Goal: Task Accomplishment & Management: Use online tool/utility

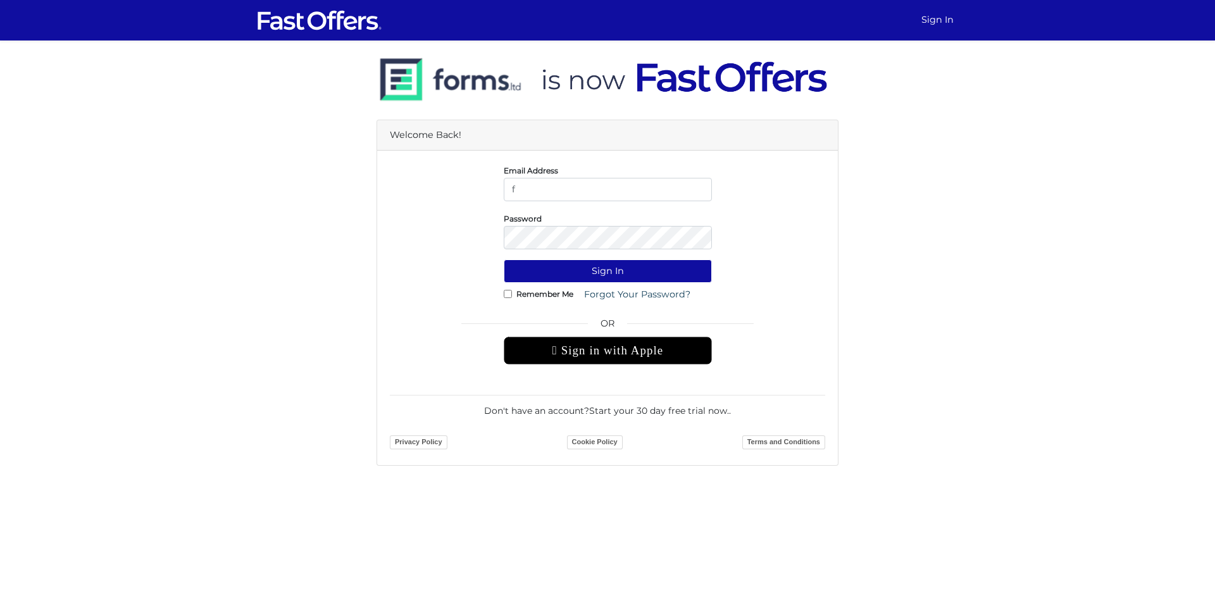
type input "[EMAIL_ADDRESS][DOMAIN_NAME]"
click at [504, 260] on button "Sign In" at bounding box center [608, 271] width 208 height 23
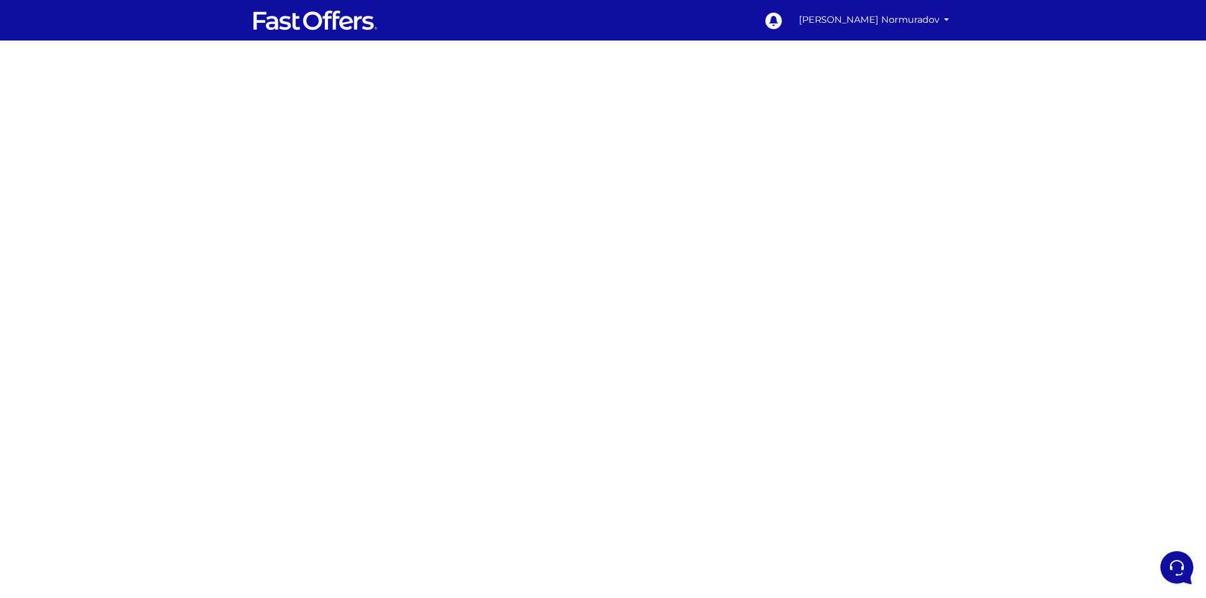
click at [839, 229] on div at bounding box center [603, 357] width 1206 height 633
click at [436, 252] on div at bounding box center [603, 357] width 1206 height 633
click at [437, 235] on div at bounding box center [603, 357] width 1206 height 633
drag, startPoint x: 401, startPoint y: 273, endPoint x: 449, endPoint y: 286, distance: 50.4
click at [400, 273] on div at bounding box center [603, 357] width 1206 height 633
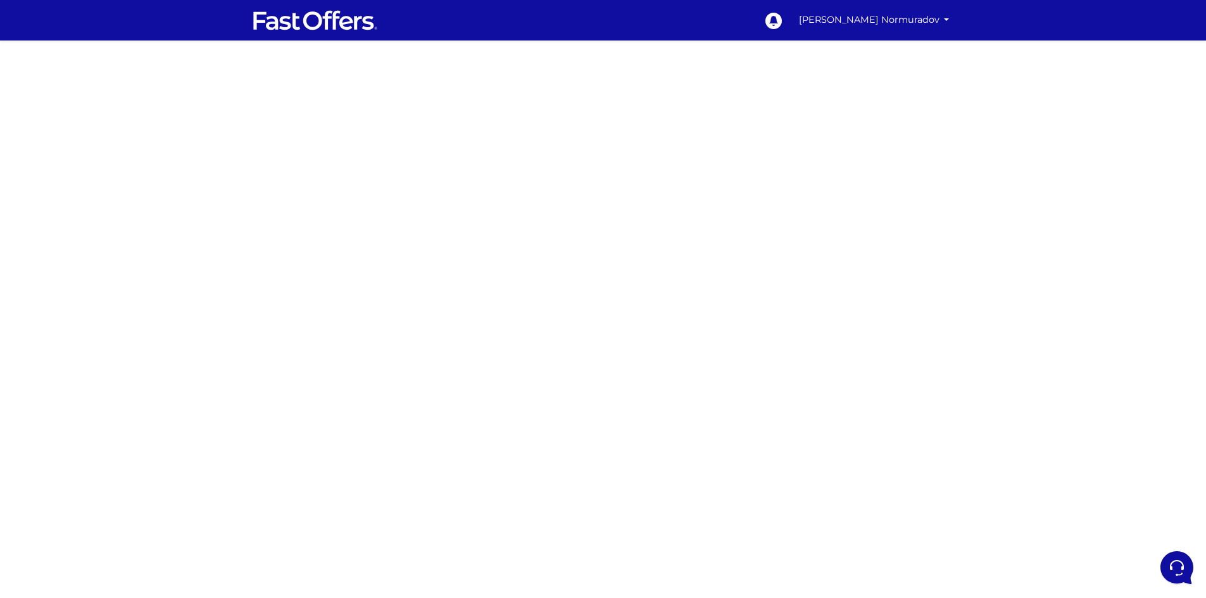
drag, startPoint x: 390, startPoint y: 309, endPoint x: 400, endPoint y: 320, distance: 14.8
click at [390, 308] on div at bounding box center [603, 357] width 1206 height 633
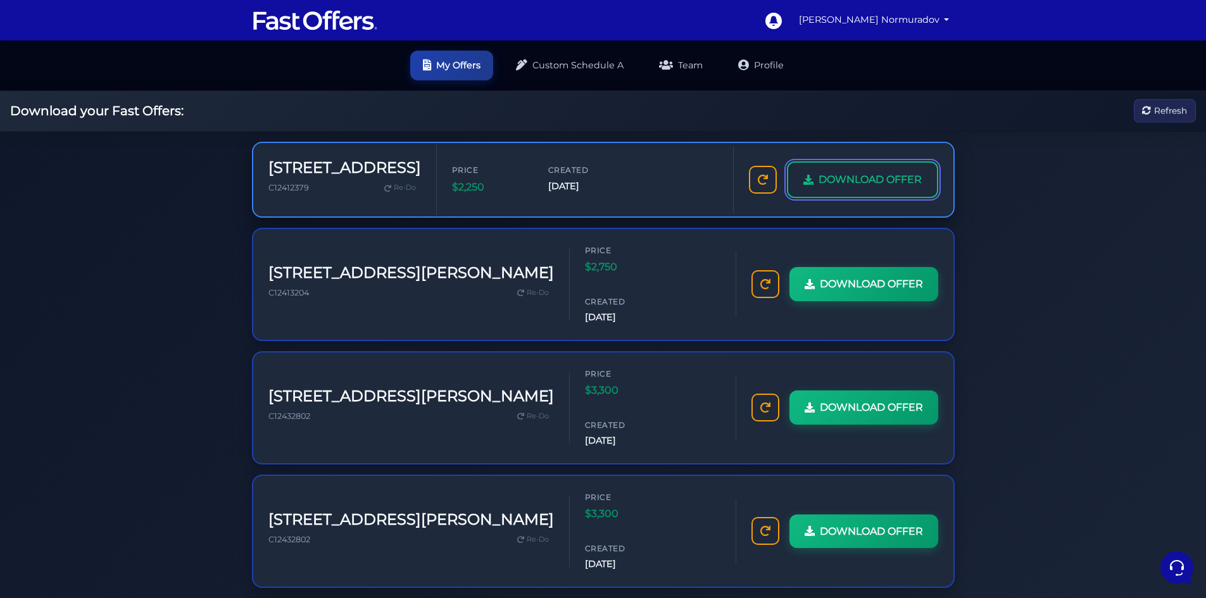
click at [844, 183] on span "DOWNLOAD OFFER" at bounding box center [869, 180] width 103 height 16
